Goal: Transaction & Acquisition: Purchase product/service

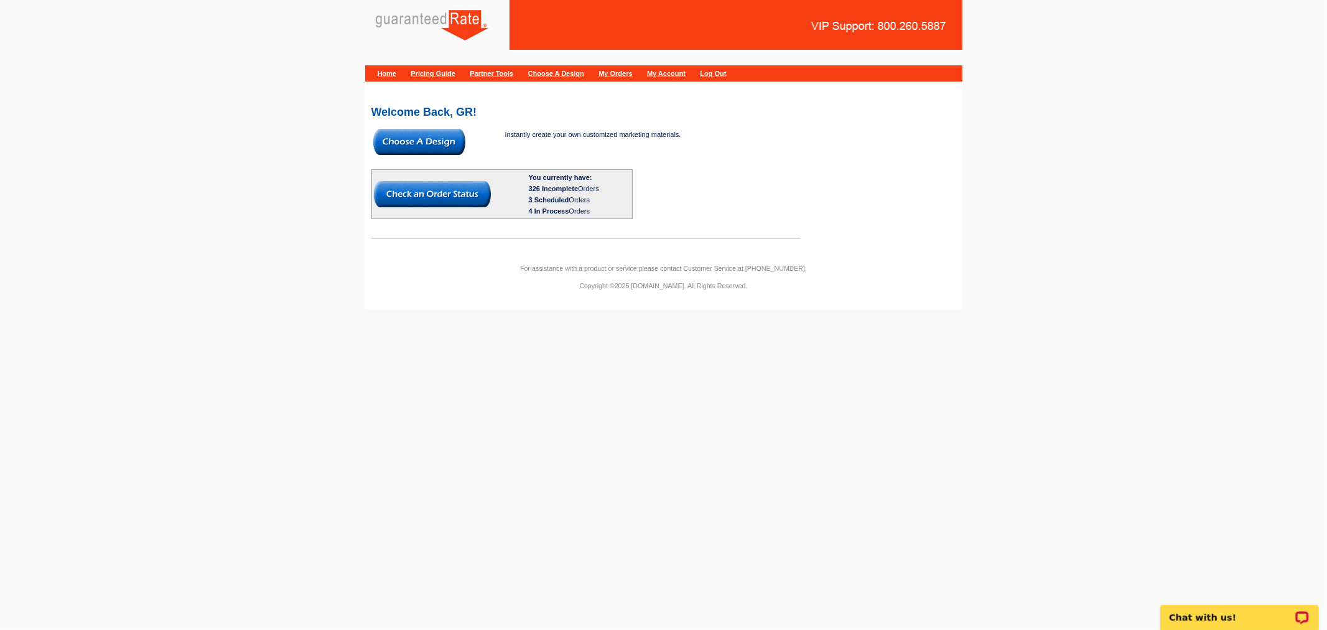
click at [632, 73] on link "My Orders" at bounding box center [616, 73] width 34 height 7
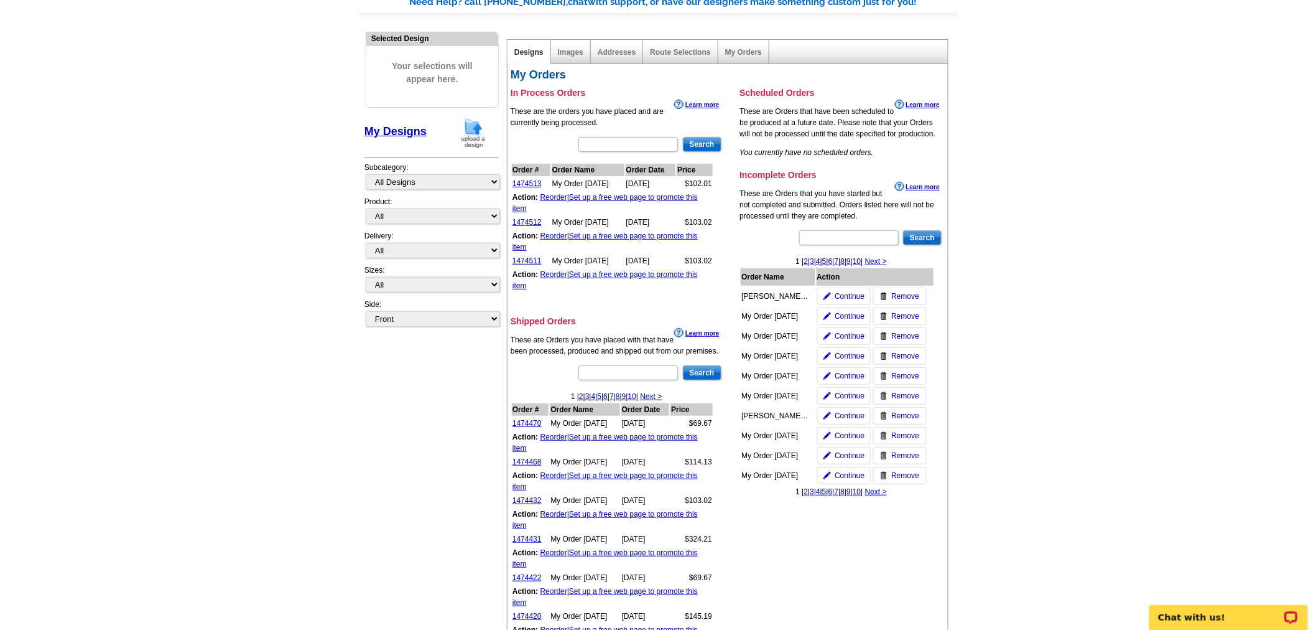
scroll to position [138, 0]
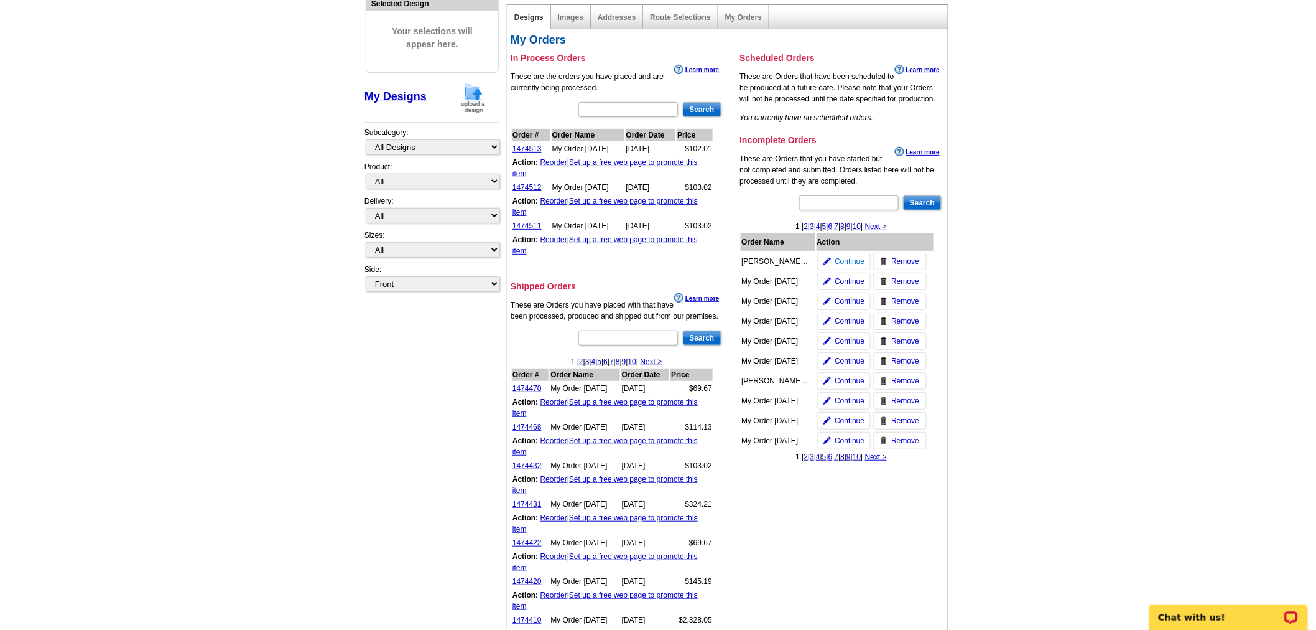
click at [842, 258] on span "Continue" at bounding box center [850, 261] width 30 height 11
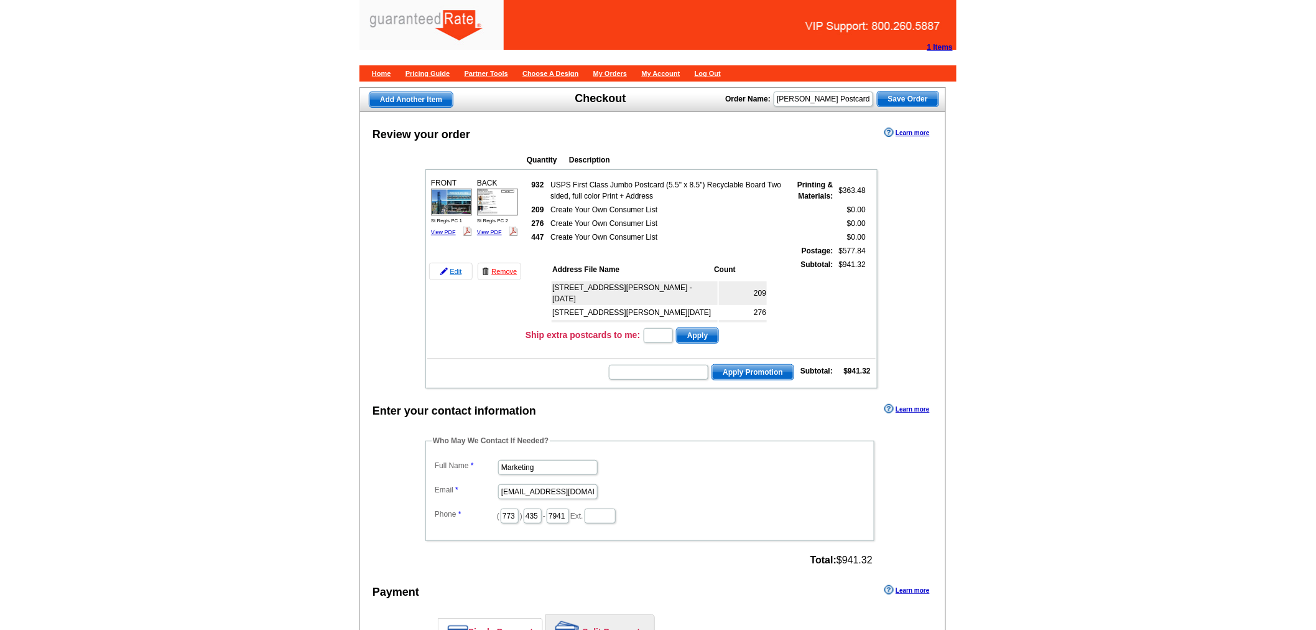
click at [444, 268] on img at bounding box center [443, 271] width 7 height 7
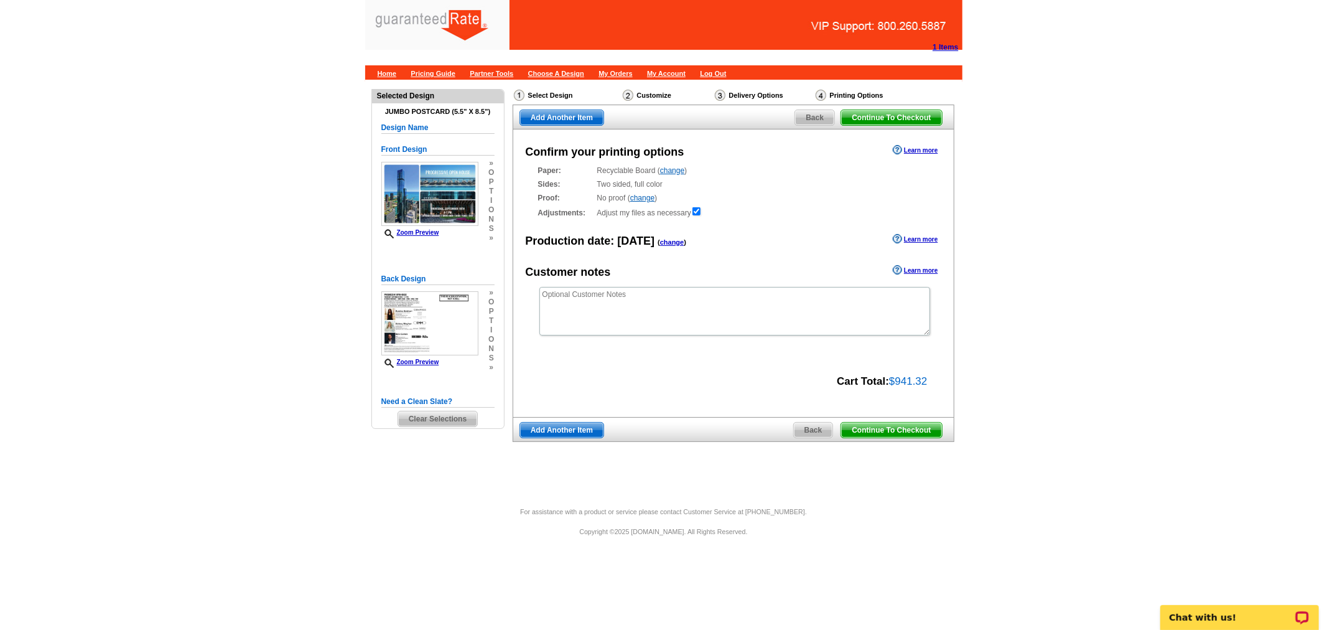
click at [817, 427] on span "Back" at bounding box center [813, 429] width 39 height 15
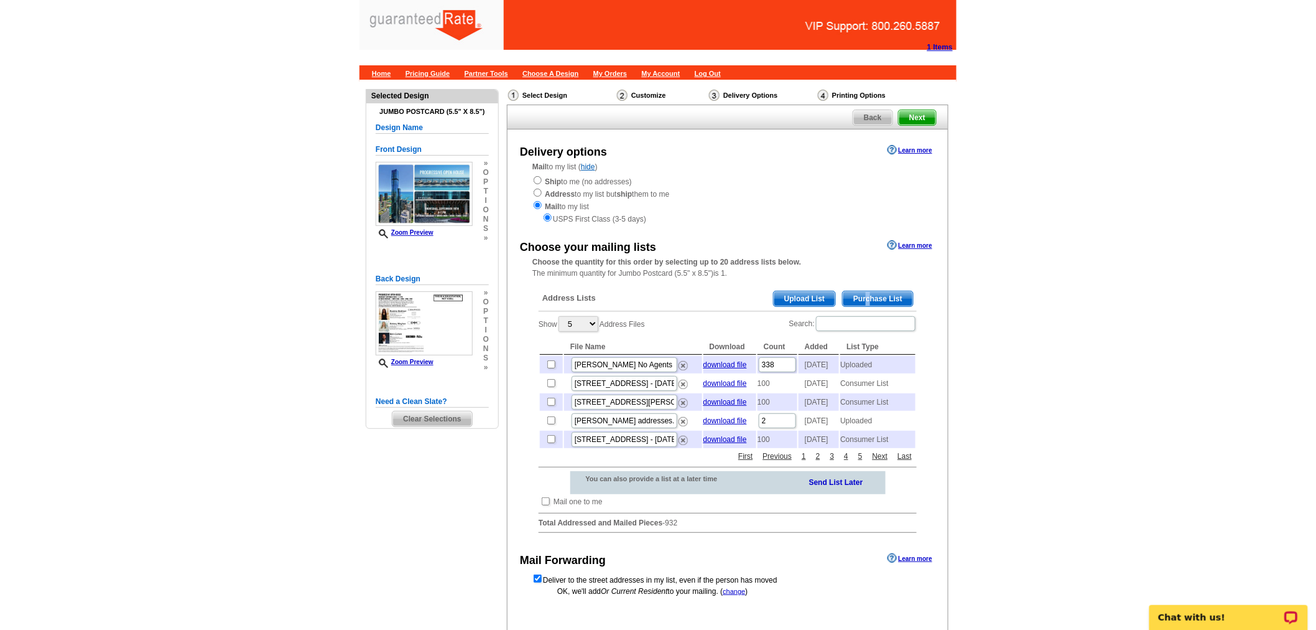
click at [867, 297] on span "Purchase List" at bounding box center [878, 298] width 70 height 15
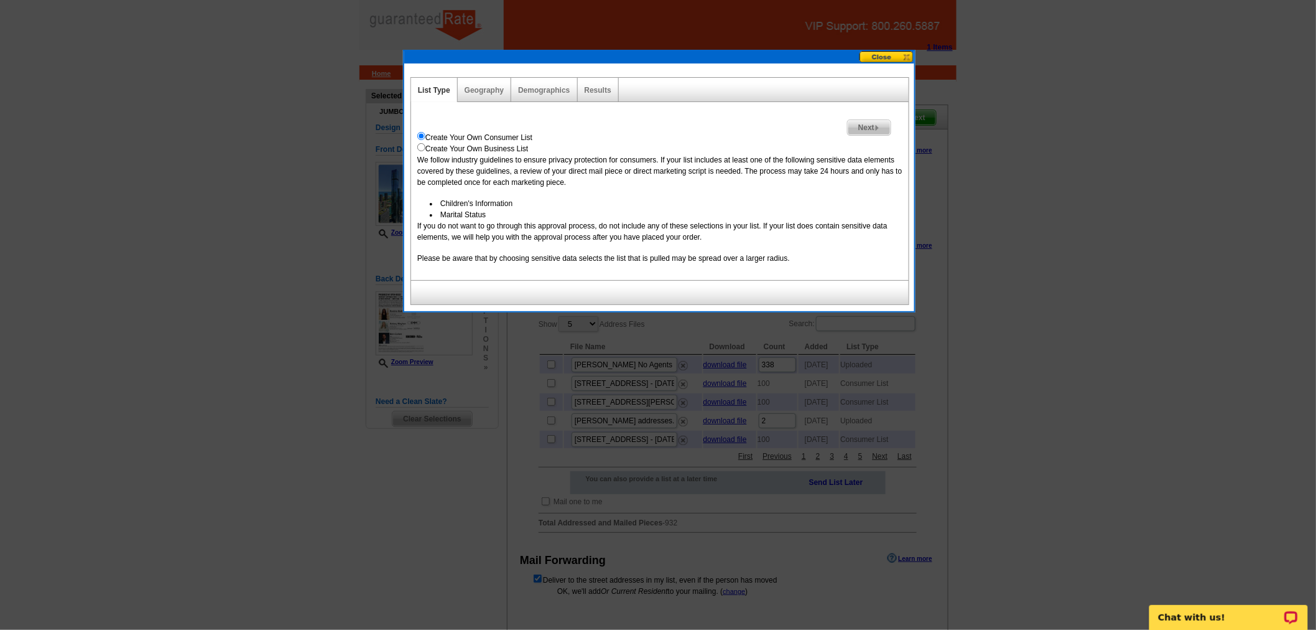
click at [859, 134] on span "Next" at bounding box center [869, 127] width 43 height 15
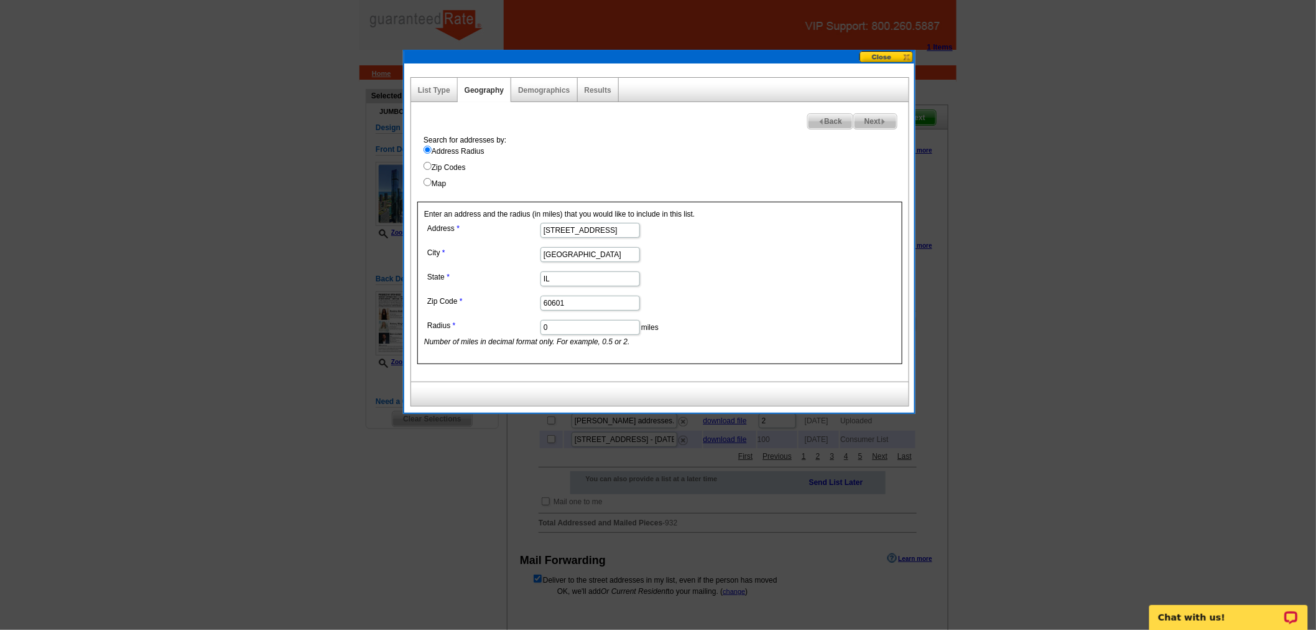
click at [887, 123] on span "Next" at bounding box center [875, 121] width 43 height 15
select select
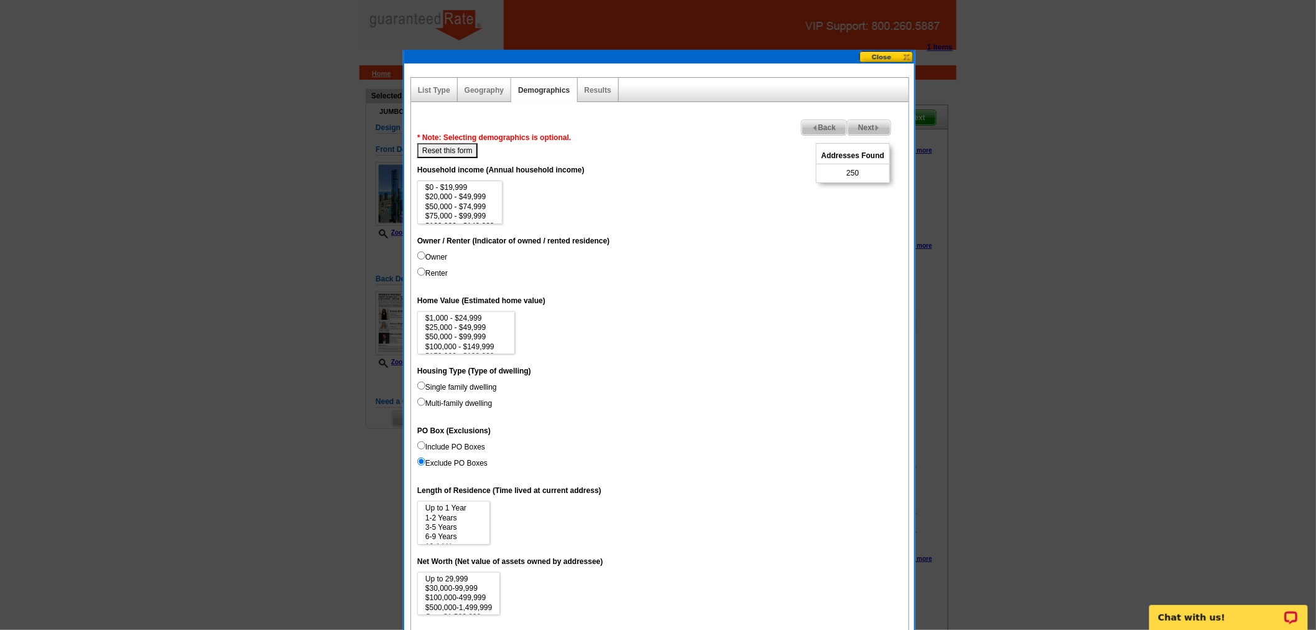
click at [880, 39] on div at bounding box center [658, 315] width 1316 height 630
click at [880, 52] on div "List Type Geography Map Demographics Results Next Addresses Found 250 Back * No…" at bounding box center [659, 381] width 513 height 663
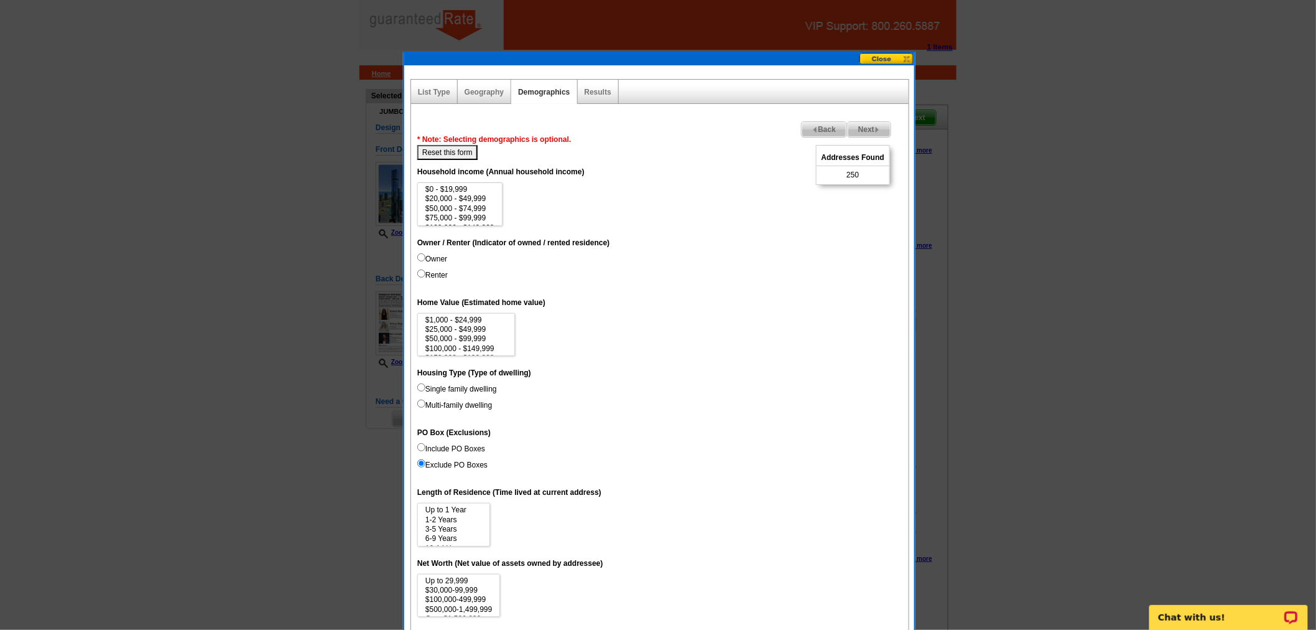
click at [885, 57] on button at bounding box center [887, 59] width 55 height 12
